Goal: Task Accomplishment & Management: Manage account settings

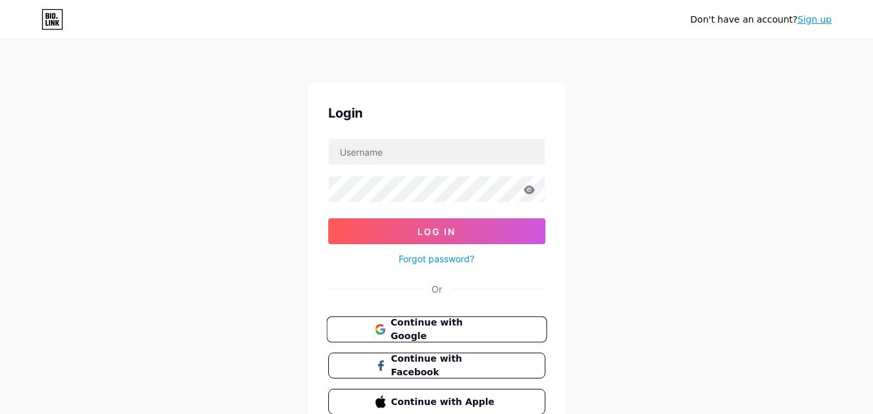
click at [454, 332] on span "Continue with Google" at bounding box center [444, 330] width 108 height 28
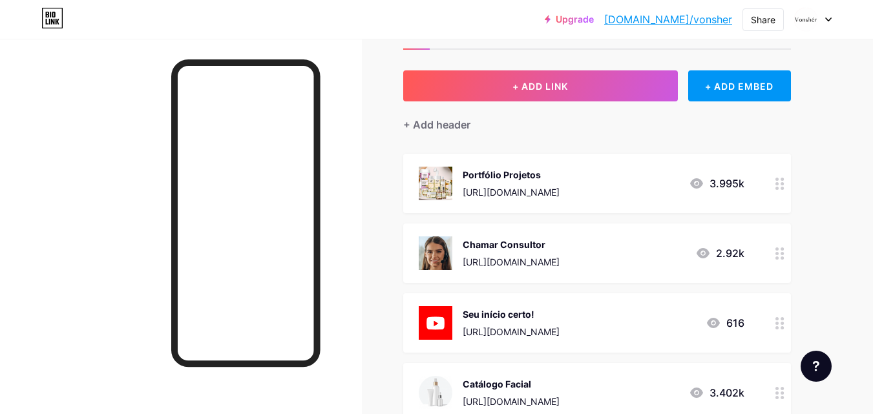
scroll to position [129, 0]
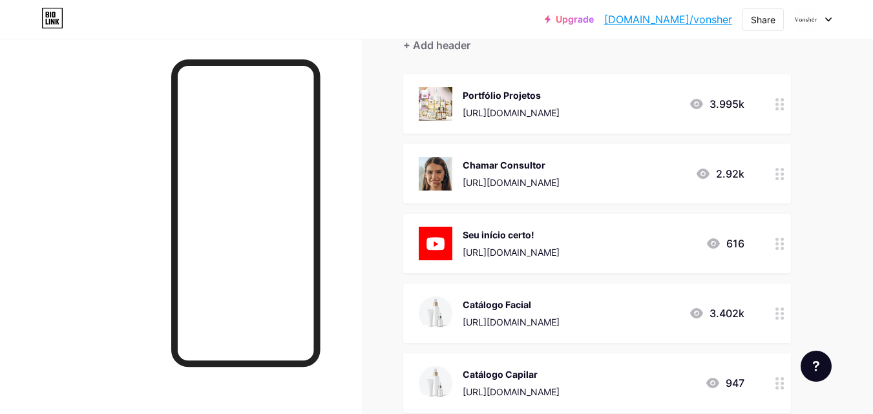
click at [778, 238] on circle at bounding box center [776, 239] width 3 height 3
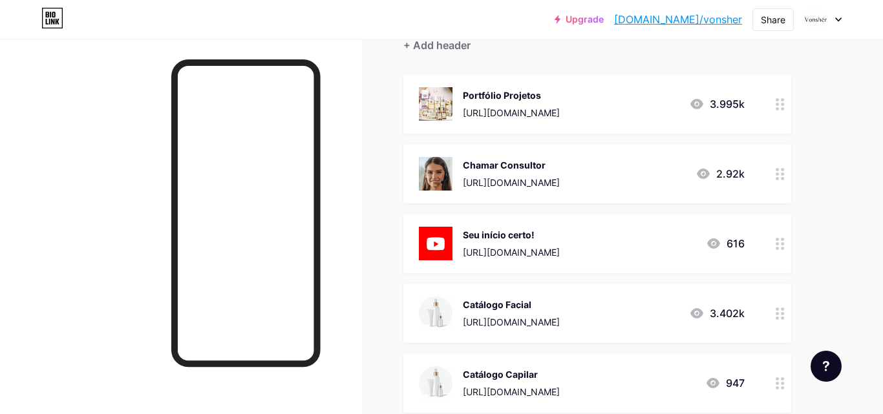
click at [547, 345] on span at bounding box center [553, 345] width 26 height 16
click at [540, 348] on input "checkbox" at bounding box center [540, 348] width 0 height 0
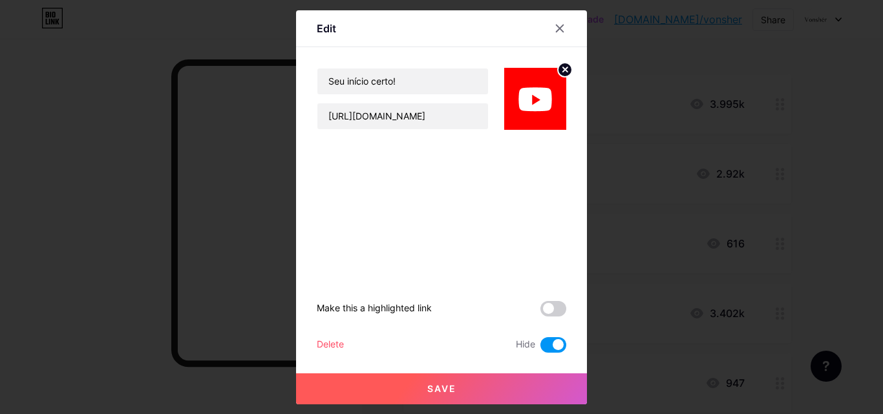
click at [530, 384] on button "Save" at bounding box center [441, 388] width 291 height 31
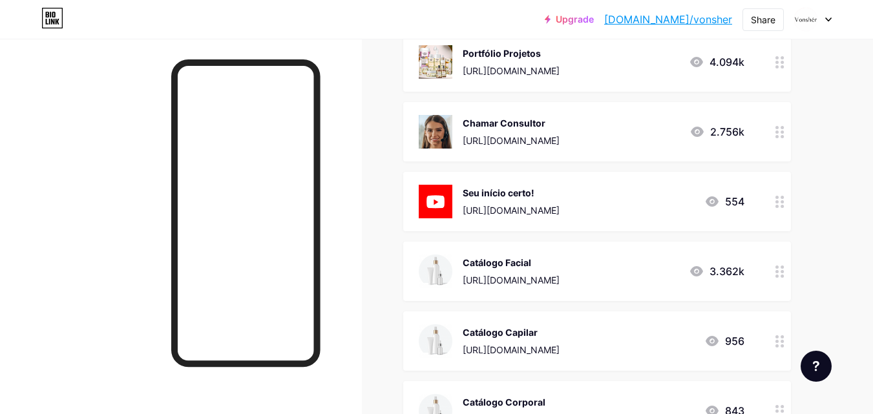
scroll to position [194, 0]
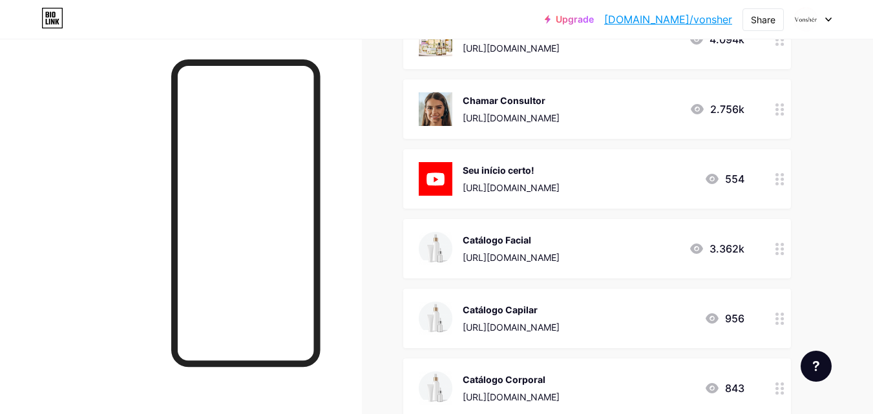
click at [779, 249] on icon at bounding box center [779, 249] width 9 height 12
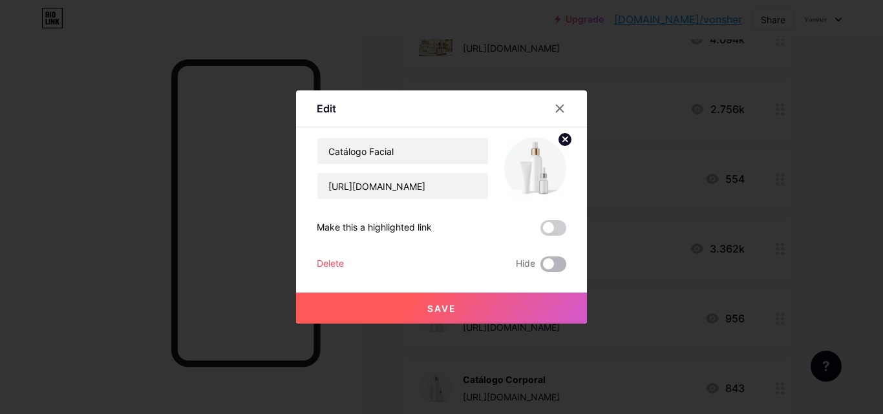
click at [549, 264] on span at bounding box center [553, 264] width 26 height 16
click at [540, 267] on input "checkbox" at bounding box center [540, 267] width 0 height 0
click at [540, 308] on button "Save" at bounding box center [441, 308] width 291 height 31
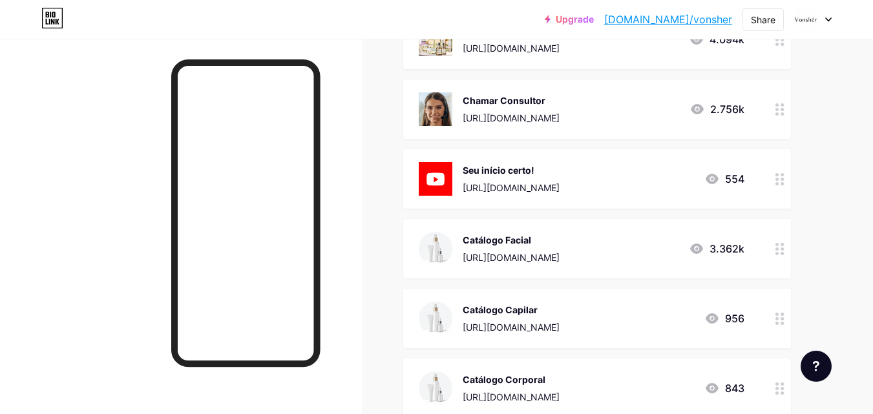
click at [776, 315] on icon at bounding box center [779, 319] width 9 height 12
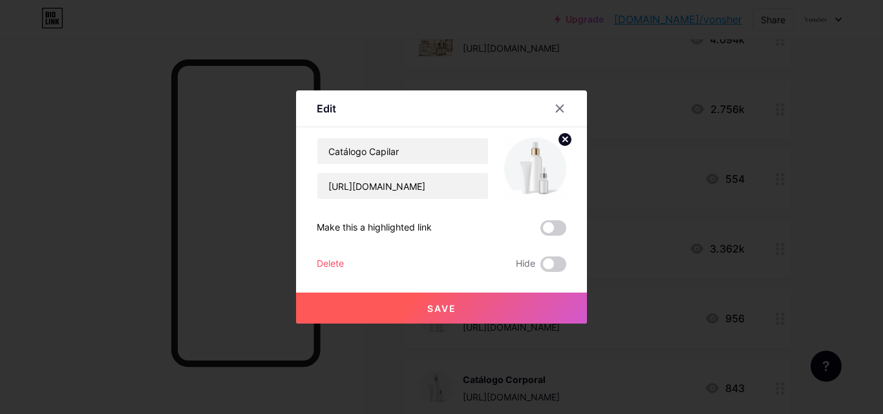
click at [540, 265] on span at bounding box center [553, 264] width 26 height 16
click at [540, 267] on input "checkbox" at bounding box center [540, 267] width 0 height 0
click at [519, 297] on button "Save" at bounding box center [441, 308] width 291 height 31
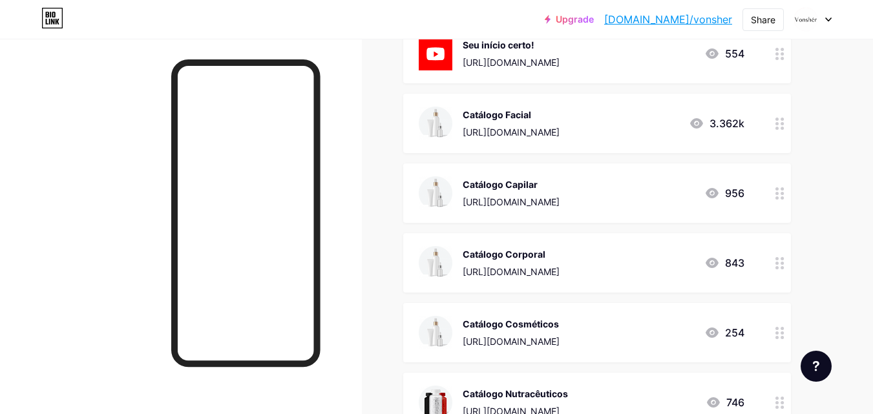
scroll to position [323, 0]
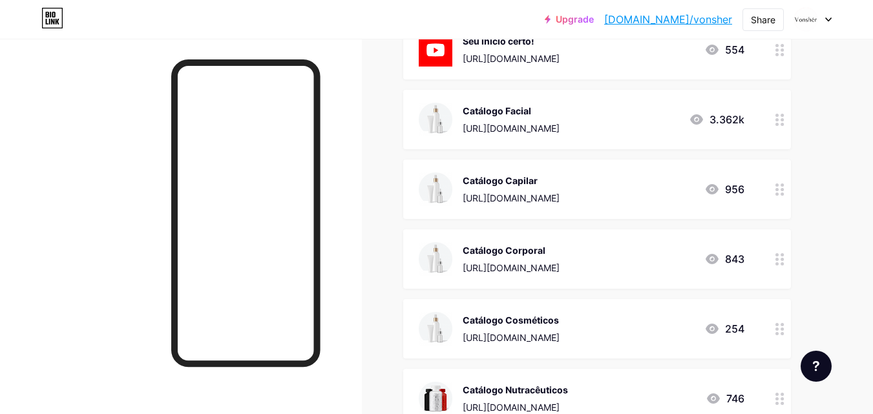
click at [768, 256] on div "Catálogo Corporal https://www.canva.com/design/DAFvqILGTcE/cg-NbJPIQQtUUaiY2gRr…" at bounding box center [597, 258] width 388 height 59
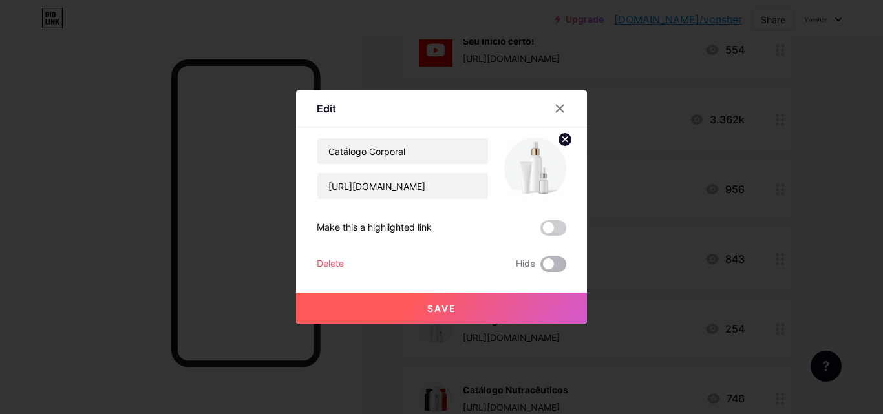
click at [545, 262] on span at bounding box center [553, 264] width 26 height 16
click at [540, 267] on input "checkbox" at bounding box center [540, 267] width 0 height 0
click at [527, 306] on button "Save" at bounding box center [441, 308] width 291 height 31
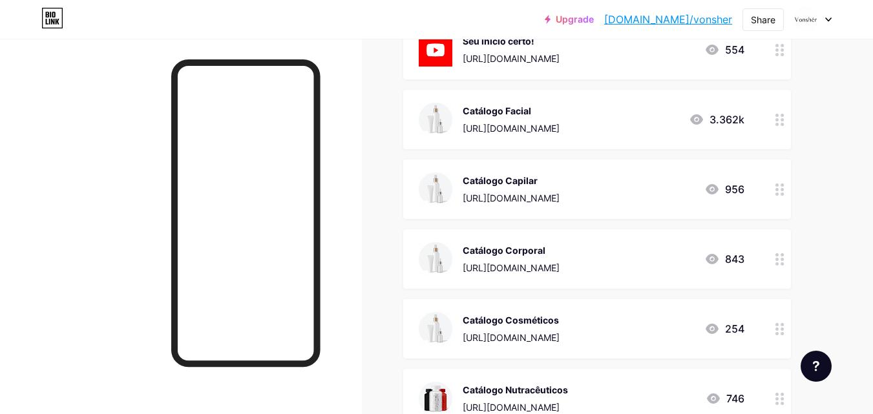
click at [768, 326] on div "Catálogo Cosméticos https://www.canva.com/design/DAF8y9mKZeI/CwZj5f2NajGUGOzIqe…" at bounding box center [597, 328] width 388 height 59
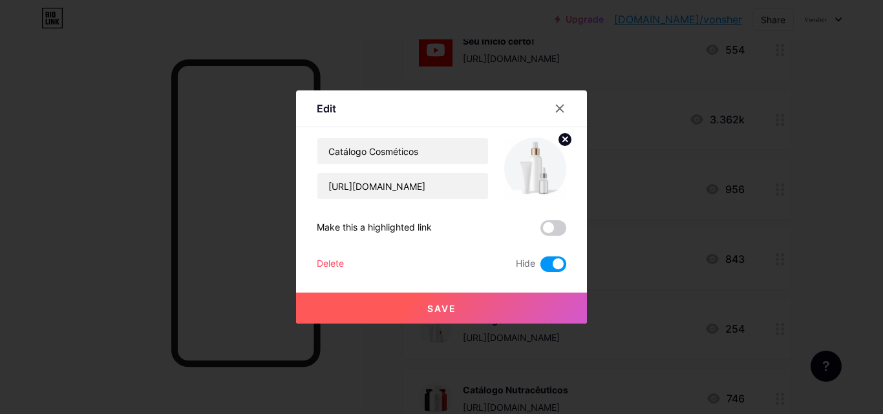
click at [522, 311] on button "Save" at bounding box center [441, 308] width 291 height 31
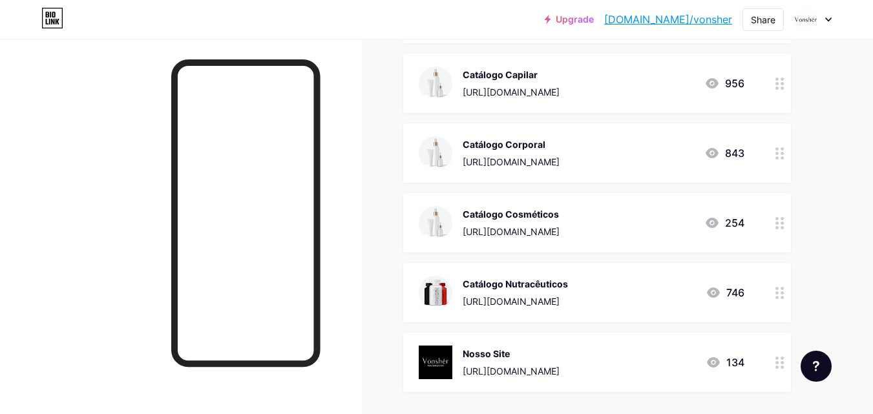
scroll to position [452, 0]
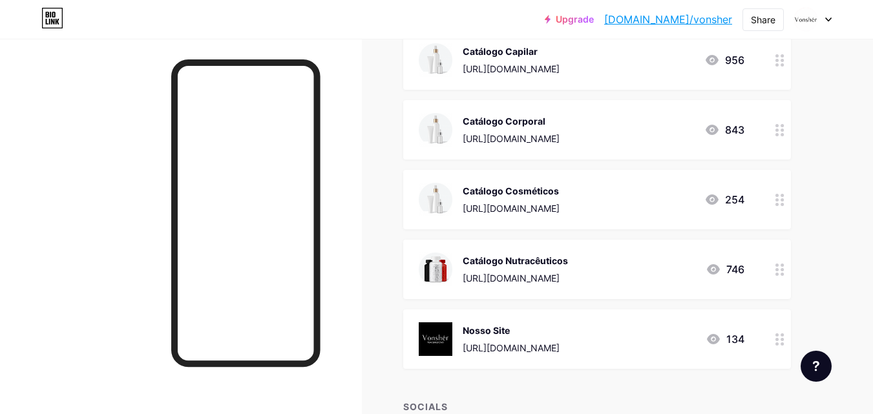
click at [779, 266] on icon at bounding box center [779, 270] width 9 height 12
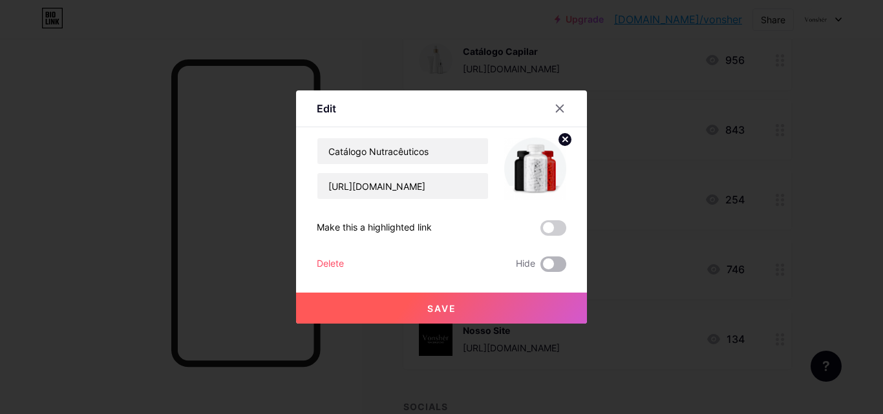
click at [554, 267] on span at bounding box center [553, 264] width 26 height 16
click at [540, 267] on input "checkbox" at bounding box center [540, 267] width 0 height 0
click at [556, 306] on button "Save" at bounding box center [441, 308] width 291 height 31
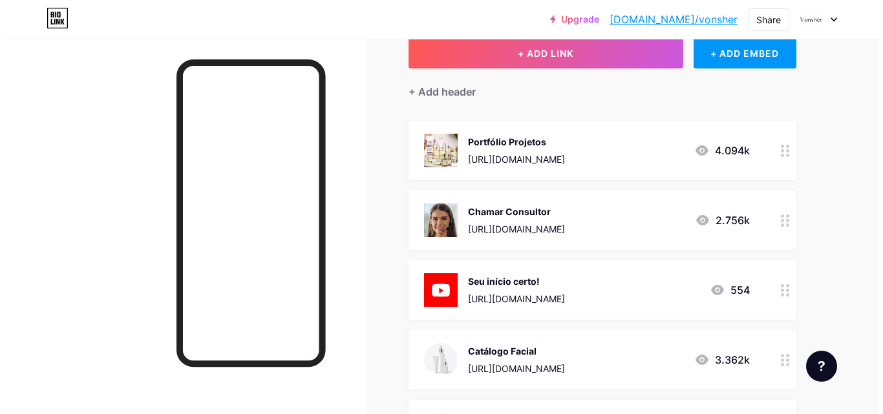
scroll to position [0, 0]
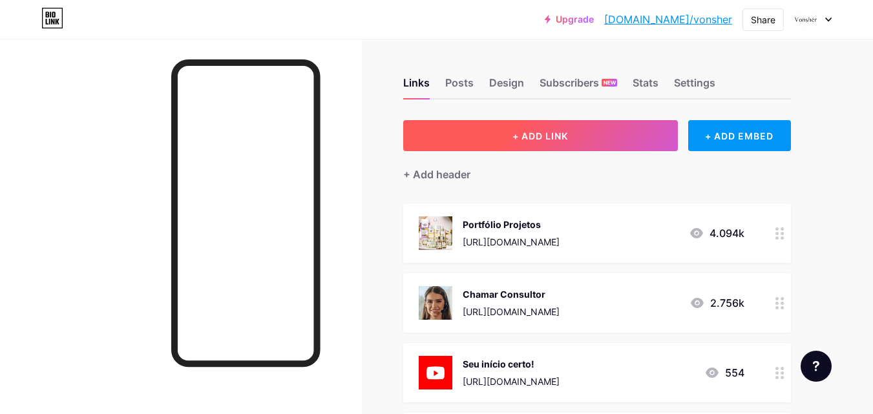
click at [581, 140] on button "+ ADD LINK" at bounding box center [540, 135] width 275 height 31
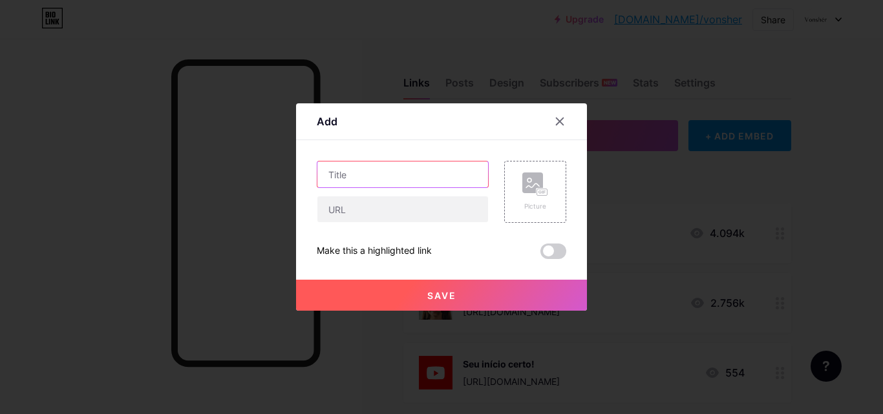
click at [406, 163] on input "text" at bounding box center [402, 175] width 171 height 26
type input "Catálogo"
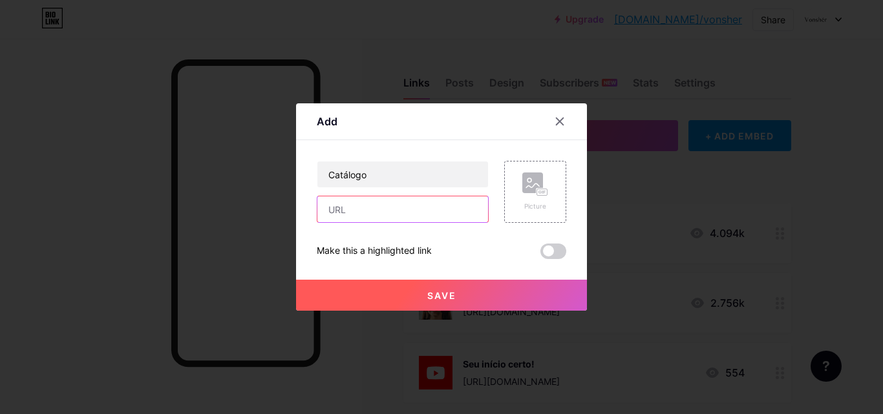
click at [372, 207] on input "text" at bounding box center [402, 209] width 171 height 26
paste input "https://www.canva.com/design/DAGRyCEE8-Q/LJPfZLyMBbtgm9fTTa3CBw/view?utm_conten…"
type input "https://www.canva.com/design/DAGRyCEE8-Q/LJPfZLyMBbtgm9fTTa3CBw/view?utm_conten…"
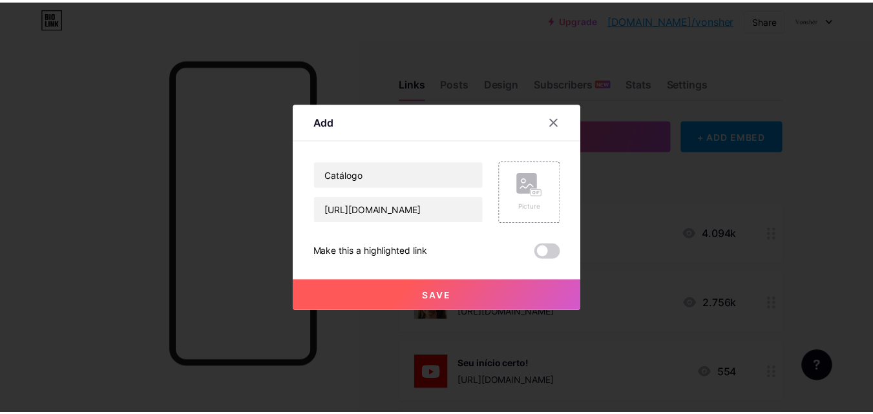
scroll to position [0, 0]
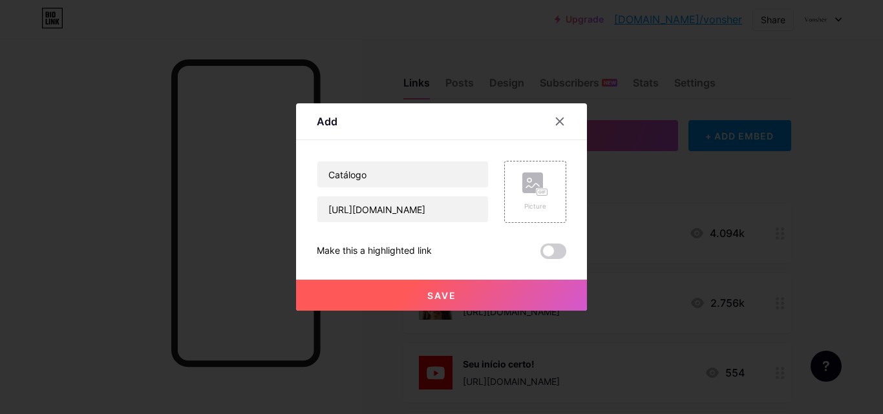
click at [482, 240] on div "Catálogo https://www.canva.com/design/DAGRyCEE8-Q/LJPfZLyMBbtgm9fTTa3CBw/view?u…" at bounding box center [441, 210] width 249 height 98
click at [530, 173] on rect at bounding box center [532, 183] width 21 height 21
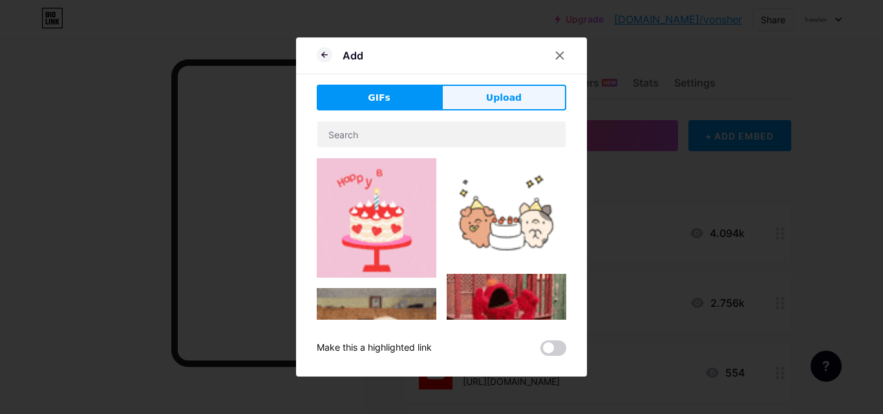
click at [486, 93] on span "Upload" at bounding box center [504, 98] width 36 height 14
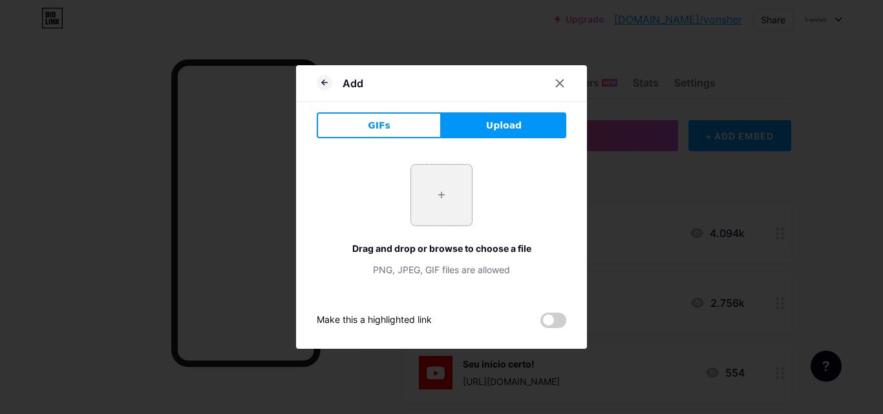
click at [428, 202] on input "file" at bounding box center [441, 195] width 61 height 61
type input "C:\fakepath\Screenshot_9.png"
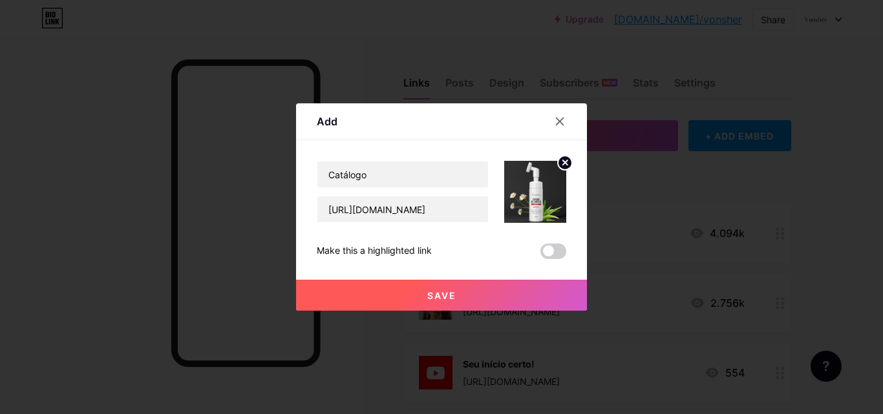
click at [472, 291] on button "Save" at bounding box center [441, 295] width 291 height 31
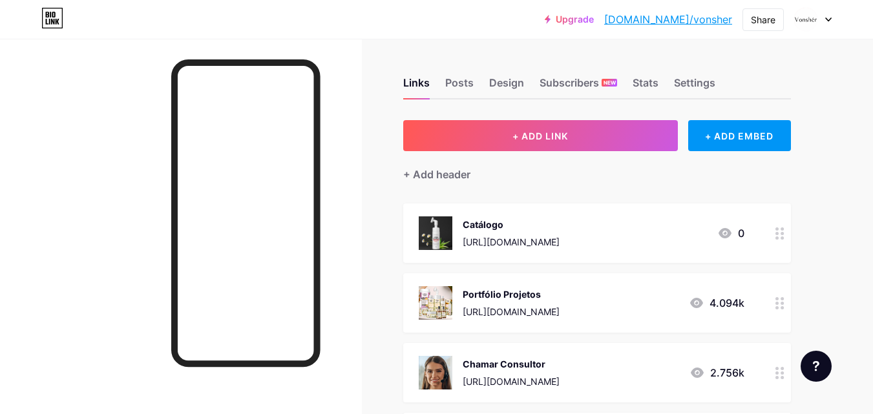
click at [690, 21] on link "[DOMAIN_NAME]/vonsher" at bounding box center [668, 20] width 128 height 16
click at [448, 235] on img at bounding box center [436, 233] width 34 height 34
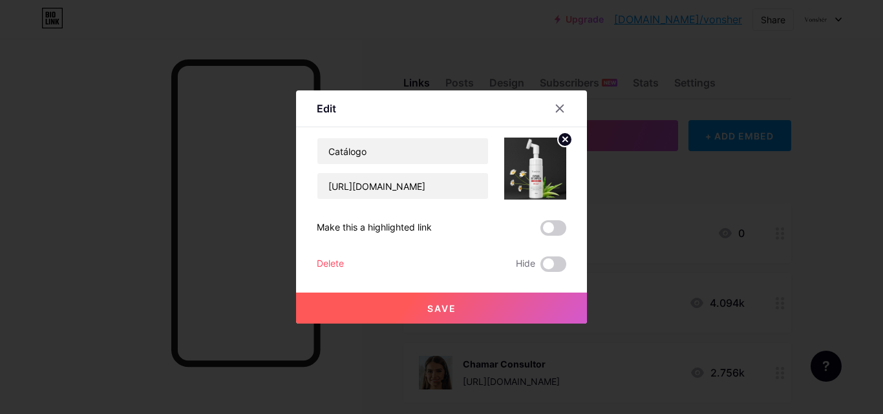
click at [562, 139] on circle at bounding box center [565, 139] width 14 height 14
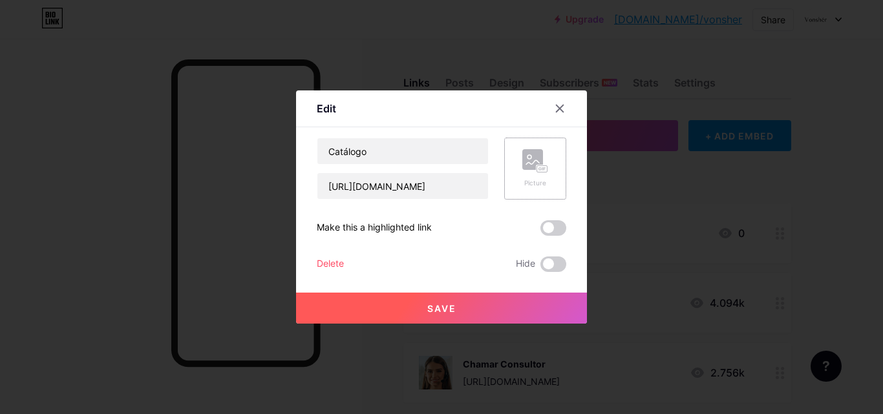
click at [529, 177] on div "Picture" at bounding box center [535, 168] width 26 height 39
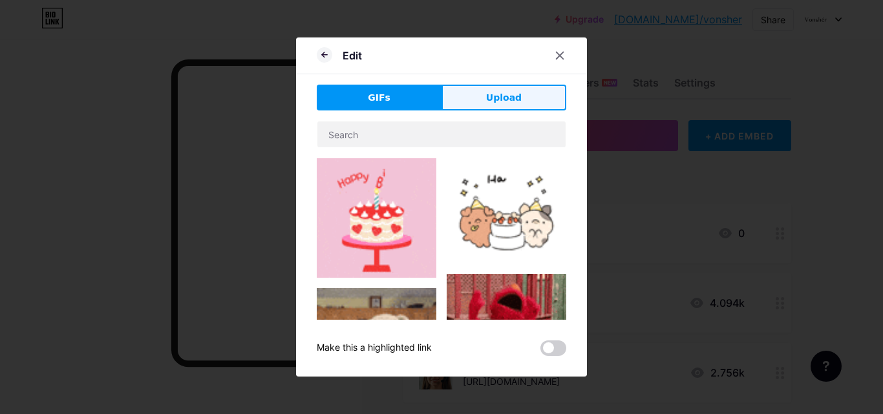
click at [480, 90] on div "Edit GIFs Upload Content YouTube Play YouTube video without leaving your page. …" at bounding box center [441, 206] width 291 height 339
click at [480, 96] on button "Upload" at bounding box center [503, 98] width 125 height 26
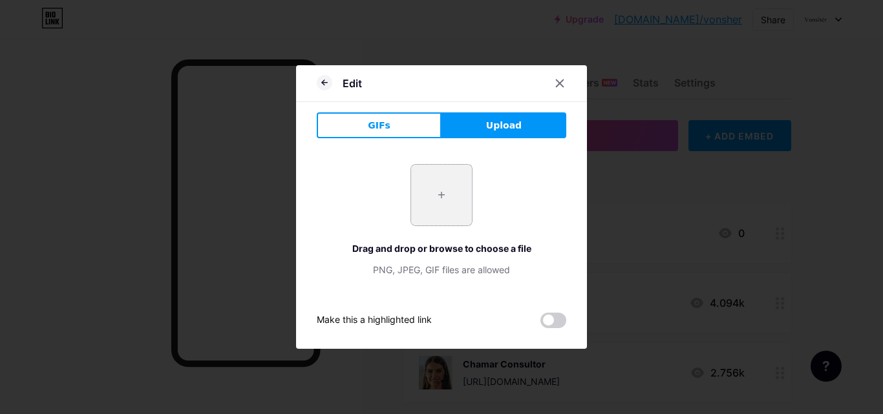
click at [454, 185] on input "file" at bounding box center [441, 195] width 61 height 61
type input "C:\fakepath\• Catálogo de Primeiro Contato.png"
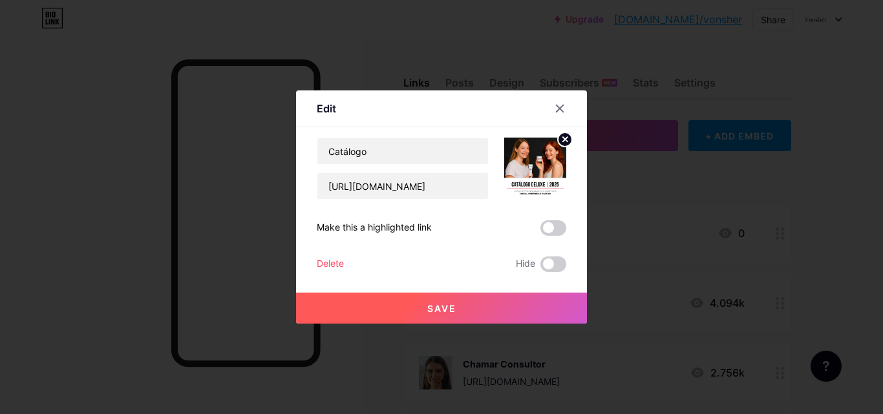
click at [516, 302] on button "Save" at bounding box center [441, 308] width 291 height 31
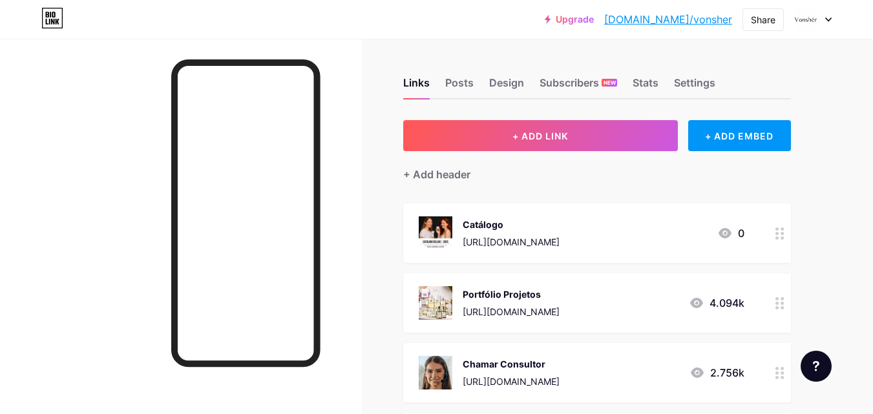
click at [560, 240] on div "https://www.canva.com/design/DAGRyCEE8-Q/LJPfZLyMBbtgm9fTTa3CBw/view?utm_conten…" at bounding box center [511, 242] width 97 height 14
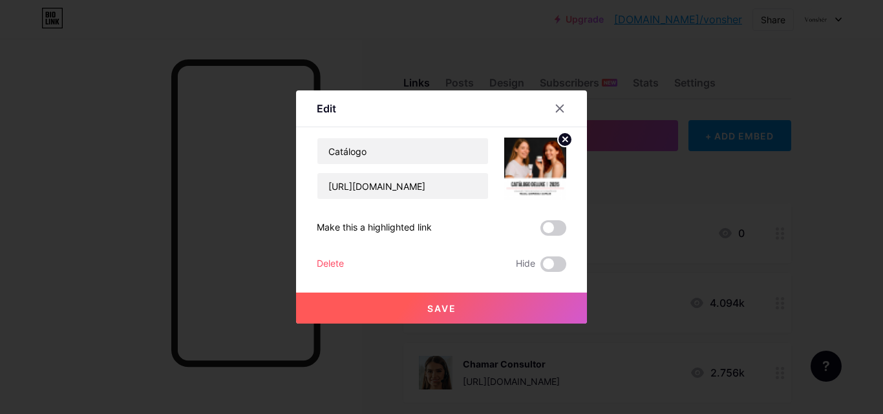
drag, startPoint x: 558, startPoint y: 141, endPoint x: 547, endPoint y: 148, distance: 13.6
click at [563, 140] on icon at bounding box center [565, 139] width 5 height 5
click at [538, 168] on rect at bounding box center [542, 169] width 10 height 6
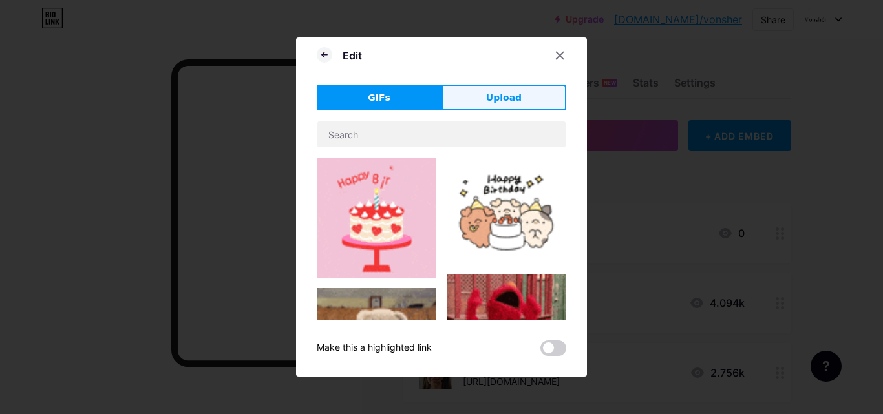
click at [490, 106] on button "Upload" at bounding box center [503, 98] width 125 height 26
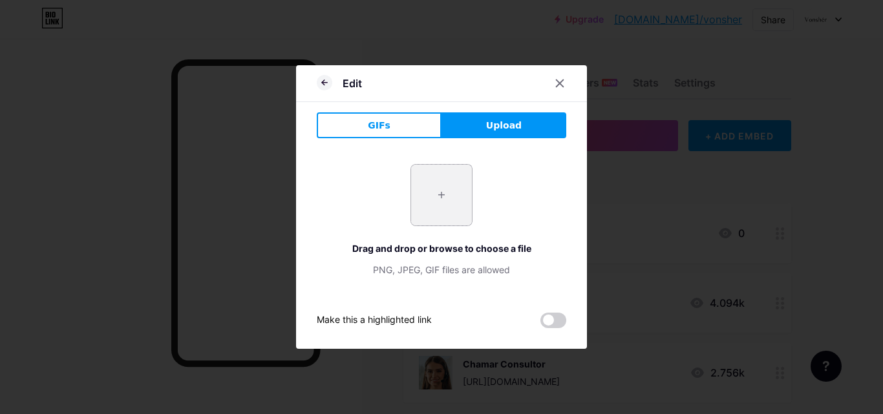
click at [452, 208] on input "file" at bounding box center [441, 195] width 61 height 61
type input "C:\fakepath\1.png"
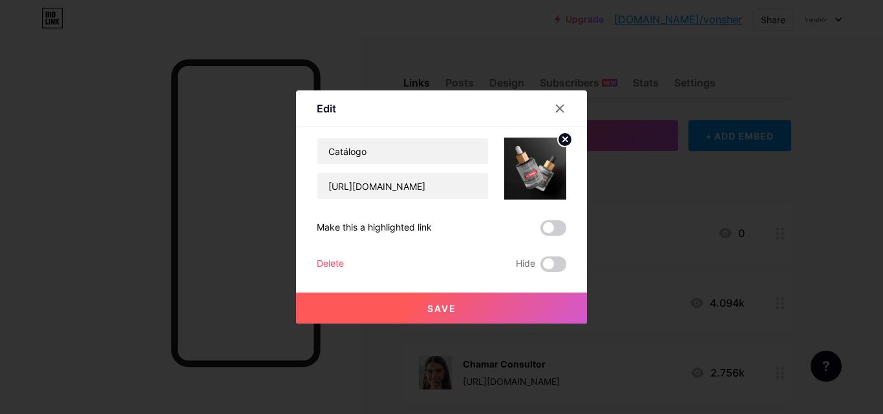
click at [488, 311] on button "Save" at bounding box center [441, 308] width 291 height 31
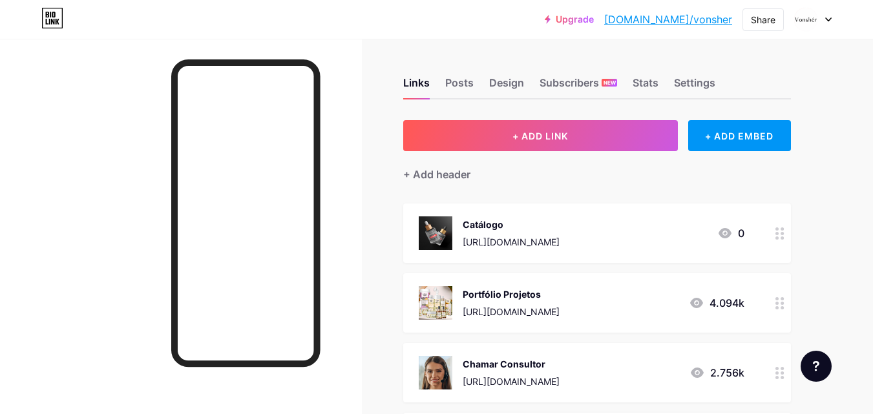
click at [479, 229] on div "Catálogo" at bounding box center [511, 225] width 97 height 14
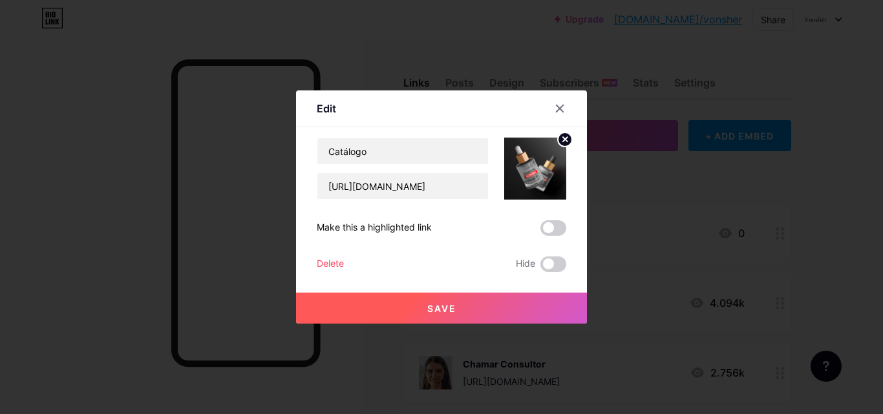
click at [532, 167] on img at bounding box center [535, 169] width 62 height 62
drag, startPoint x: 560, startPoint y: 137, endPoint x: 554, endPoint y: 143, distance: 8.3
click at [558, 139] on circle at bounding box center [565, 139] width 14 height 14
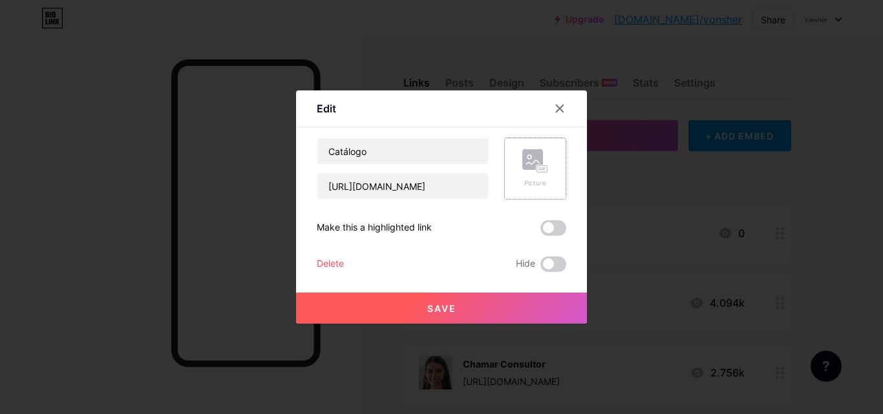
click at [540, 176] on div "Picture" at bounding box center [535, 168] width 26 height 39
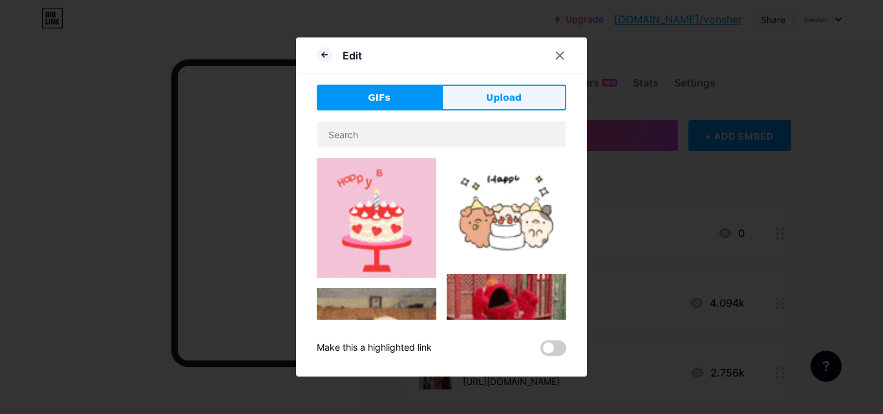
click at [527, 105] on button "Upload" at bounding box center [503, 98] width 125 height 26
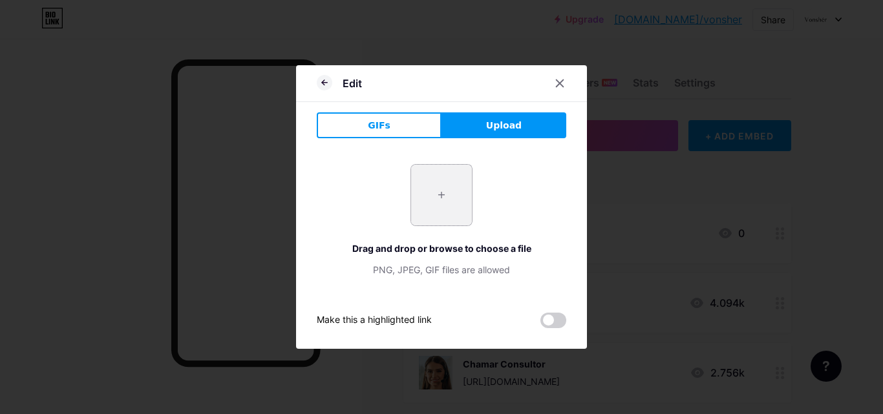
click at [451, 185] on input "file" at bounding box center [441, 195] width 61 height 61
type input "C:\fakepath\12a.png"
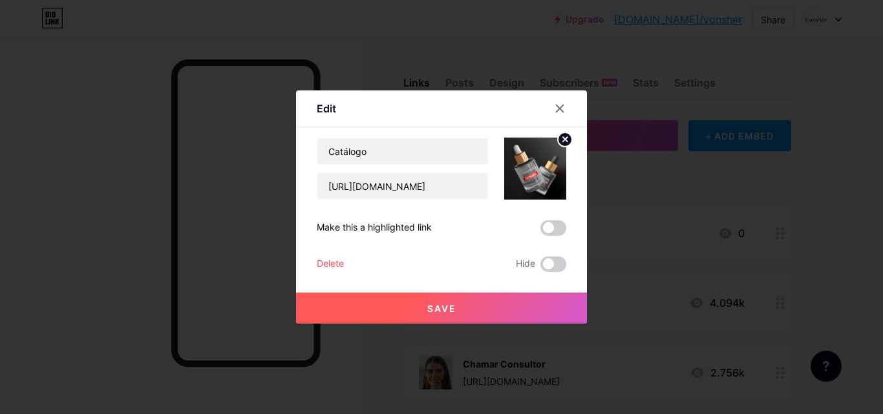
click at [479, 317] on button "Save" at bounding box center [441, 308] width 291 height 31
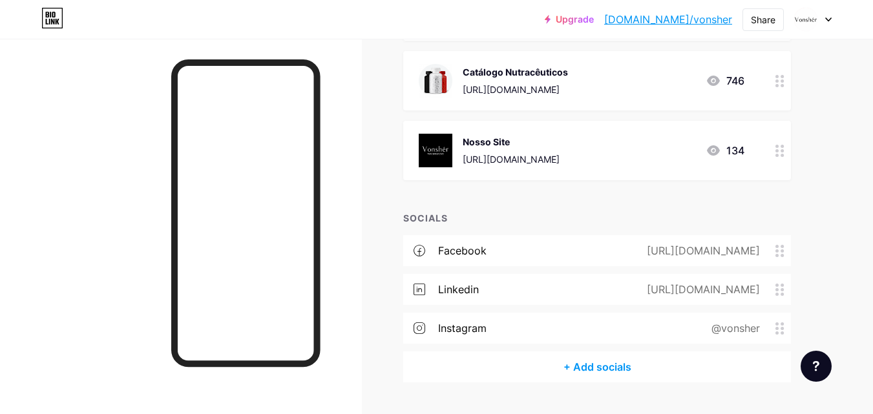
scroll to position [743, 0]
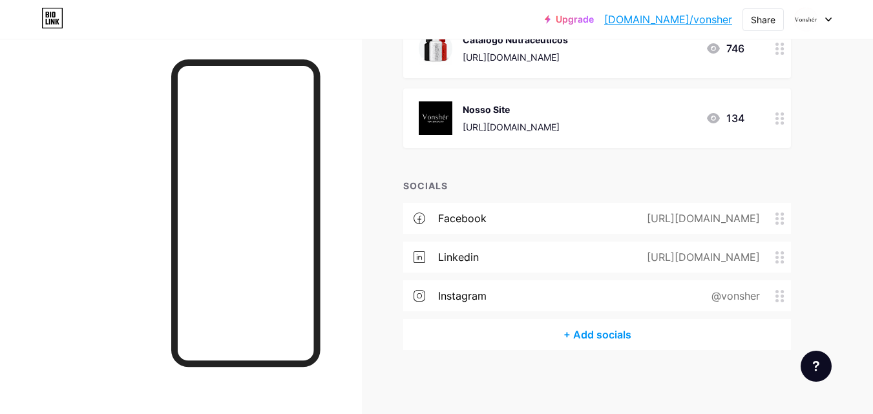
click at [684, 25] on link "[DOMAIN_NAME]/vonsher" at bounding box center [668, 20] width 128 height 16
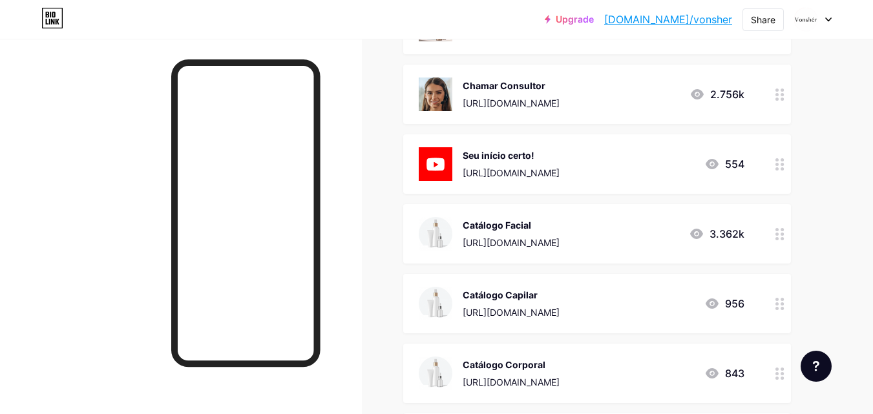
scroll to position [226, 0]
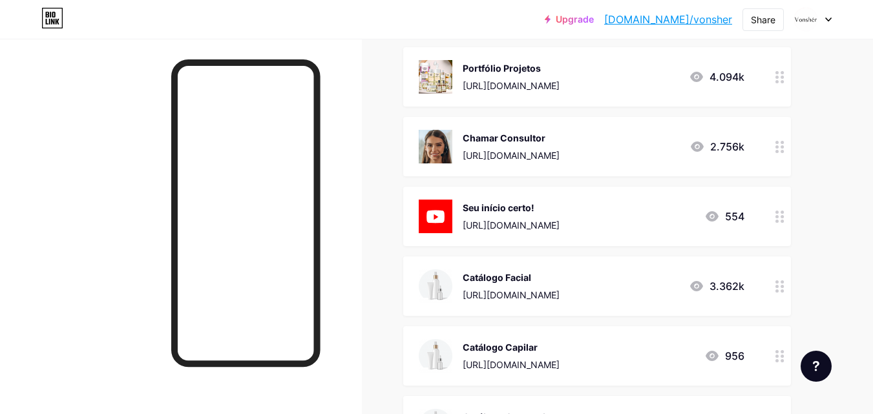
click at [560, 303] on div "Catálogo Facial https://www.canva.com/design/DAFvq6gcNcM/LZSDOxbn-MxkistSda_1nQ…" at bounding box center [597, 285] width 388 height 59
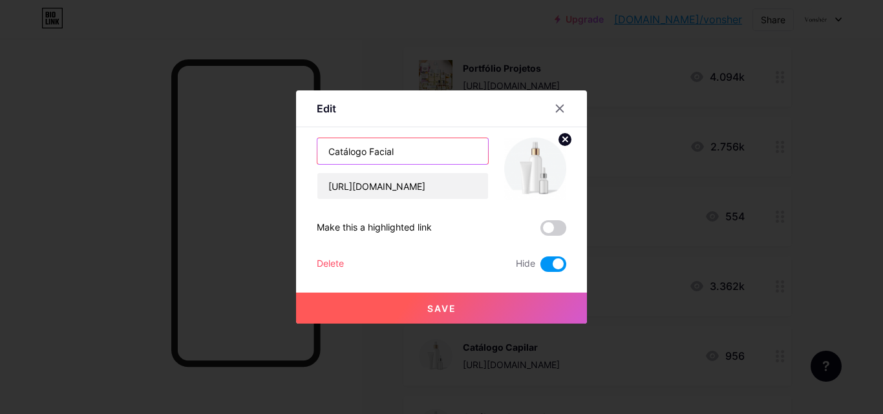
click at [414, 152] on input "Catálogo Facial" at bounding box center [402, 151] width 171 height 26
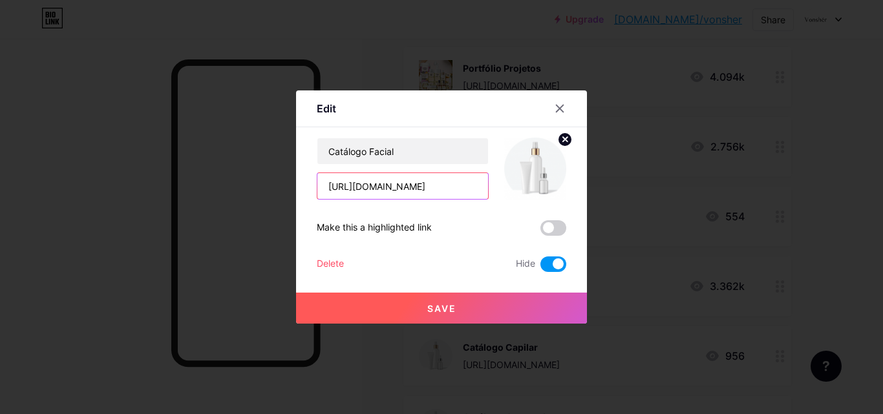
click at [399, 194] on input "https://www.canva.com/design/DAFvq6gcNcM/LZSDOxbn-MxkistSda_1nQ/view?utm_conten…" at bounding box center [402, 186] width 171 height 26
click at [559, 114] on div at bounding box center [559, 108] width 23 height 23
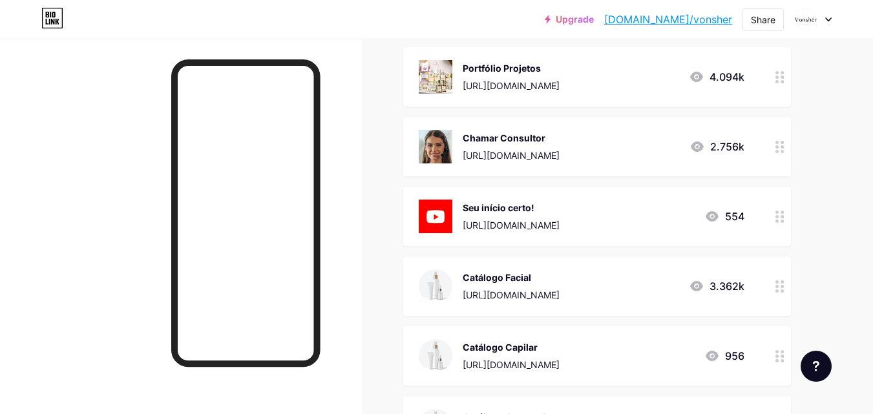
click at [513, 344] on div "Catálogo Capilar" at bounding box center [511, 347] width 97 height 14
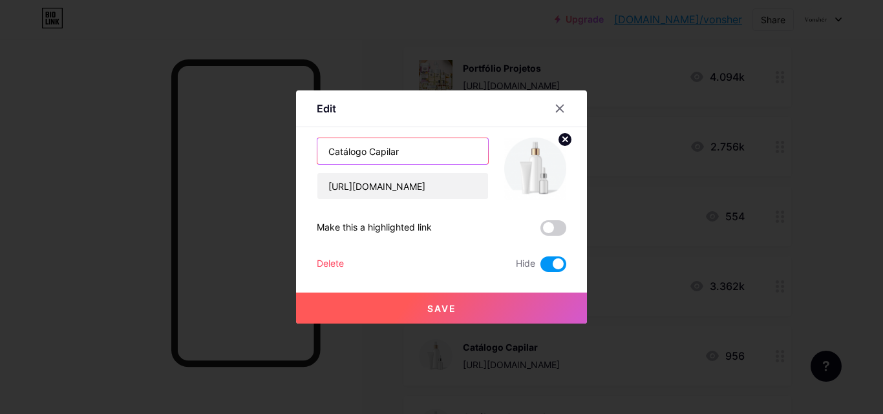
click at [437, 154] on input "Catálogo Capilar" at bounding box center [402, 151] width 171 height 26
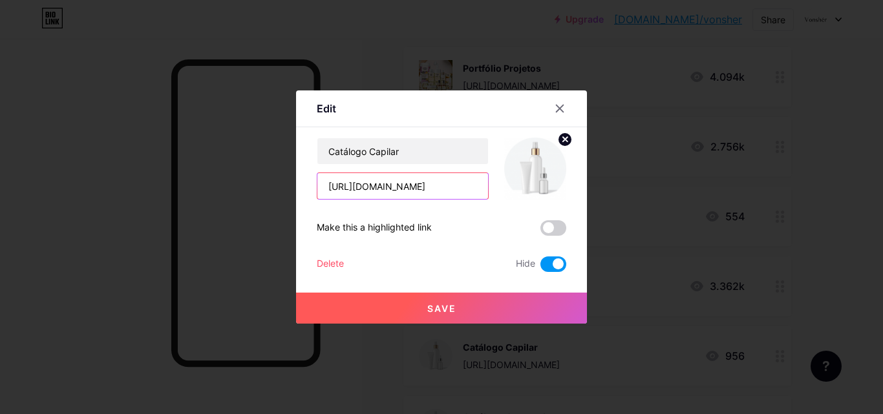
click at [441, 181] on input "https://www.canva.com/design/DAGHfFYn6F0/Gwpc7UPAHUjDIkfM54HDiQ/view?utm_conten…" at bounding box center [402, 186] width 171 height 26
click at [554, 109] on icon at bounding box center [559, 108] width 10 height 10
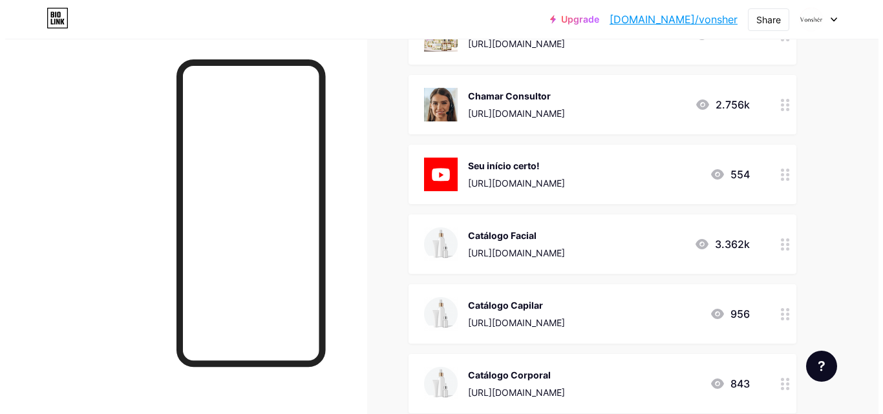
scroll to position [291, 0]
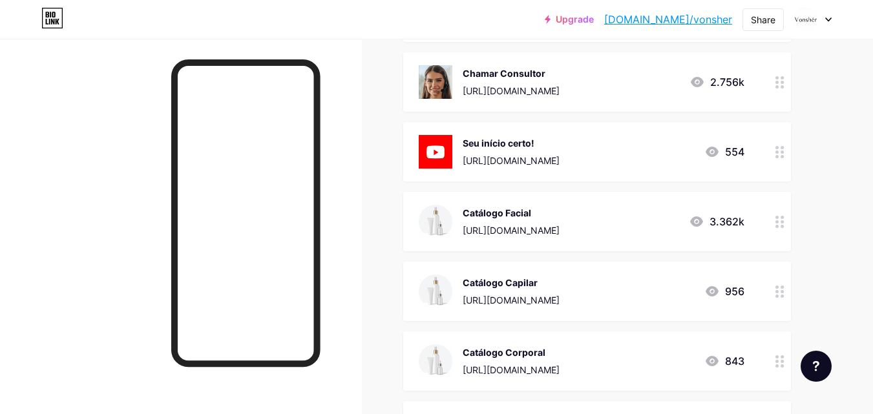
click at [532, 344] on div "Catálogo Corporal https://www.canva.com/design/DAFvqILGTcE/cg-NbJPIQQtUUaiY2gRr…" at bounding box center [511, 361] width 97 height 34
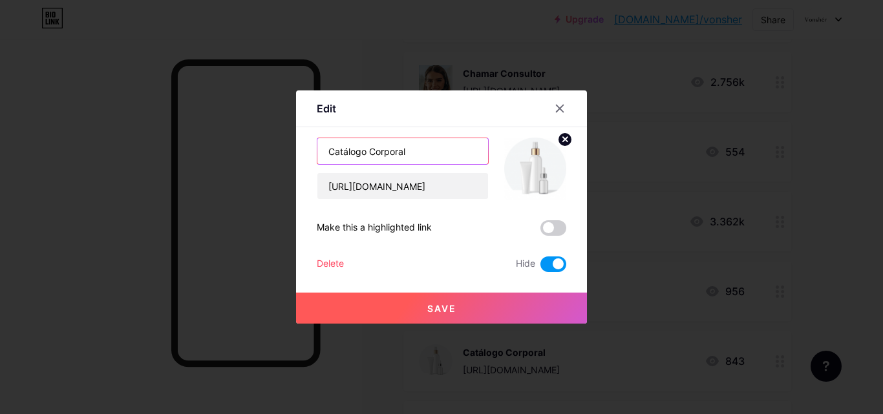
click at [408, 163] on input "Catálogo Corporal" at bounding box center [402, 151] width 171 height 26
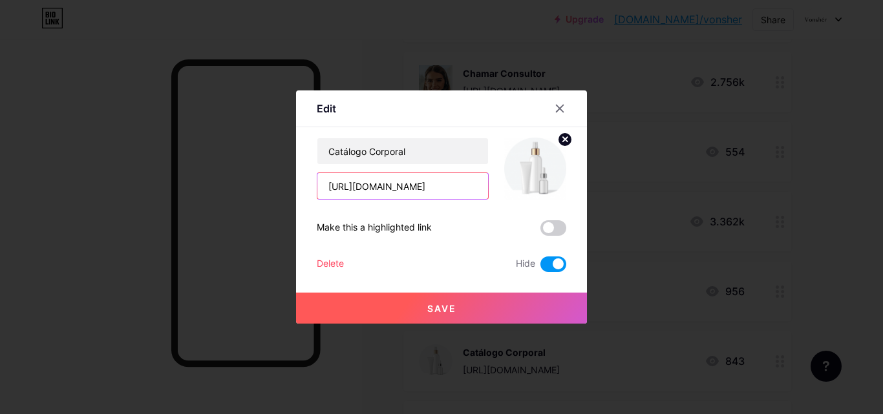
click at [460, 183] on input "https://www.canva.com/design/DAFvqILGTcE/cg-NbJPIQQtUUaiY2gRrsQ/view?utm_conten…" at bounding box center [402, 186] width 171 height 26
